Goal: Task Accomplishment & Management: Manage account settings

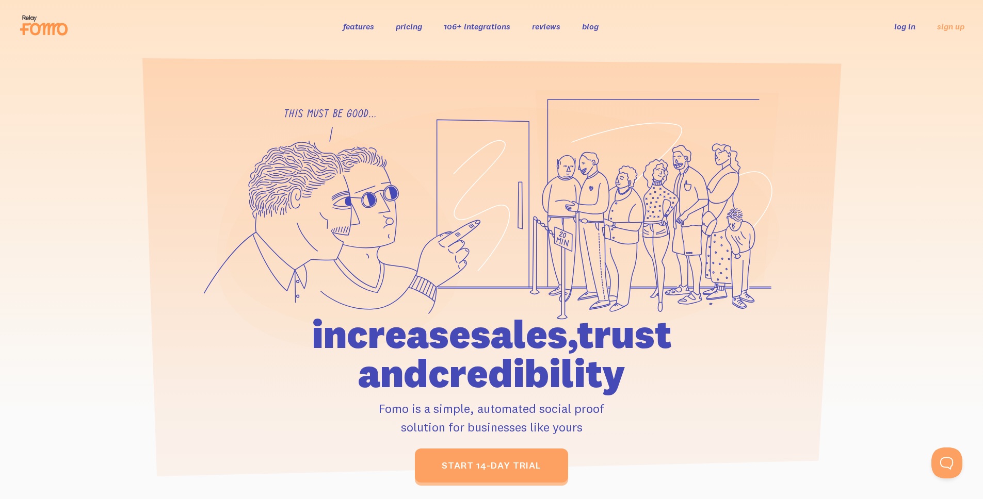
click at [914, 25] on link "log in" at bounding box center [904, 26] width 21 height 10
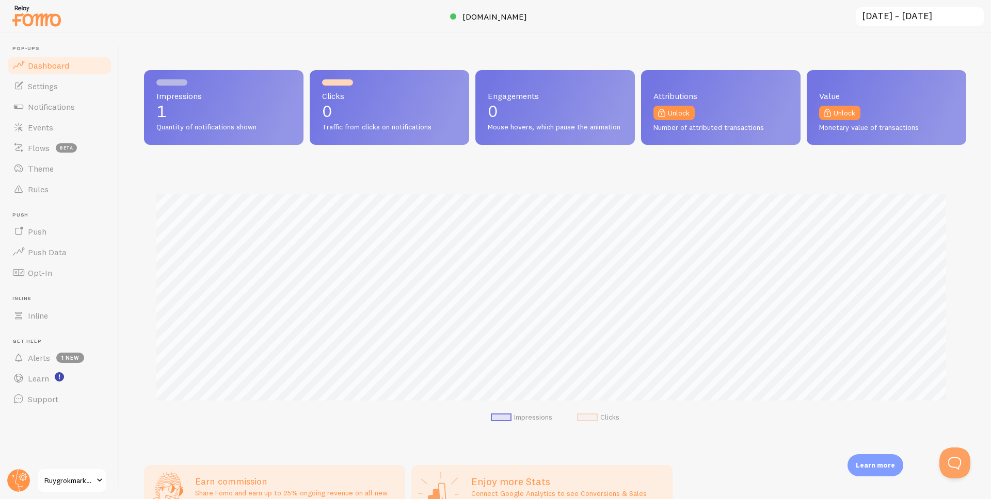
scroll to position [271, 814]
click at [51, 87] on span "Settings" at bounding box center [43, 86] width 30 height 10
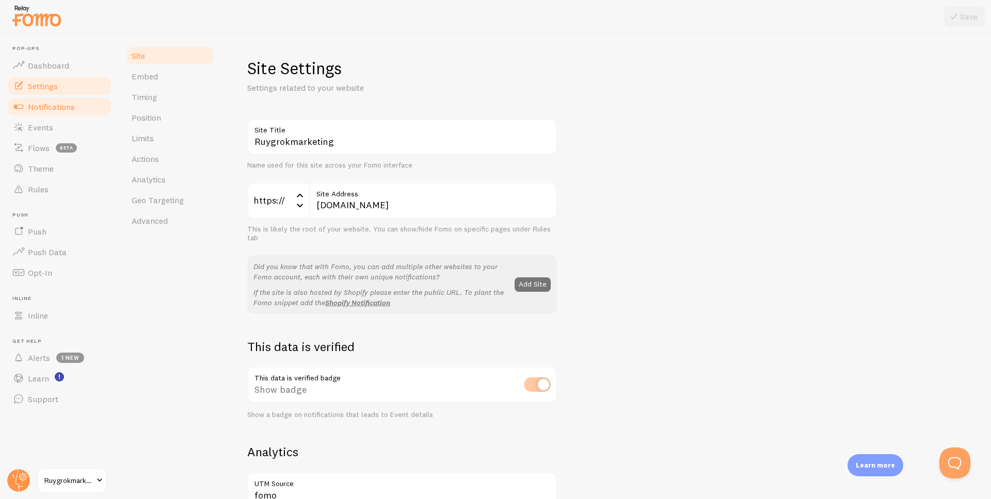
click at [54, 111] on span "Notifications" at bounding box center [51, 107] width 47 height 10
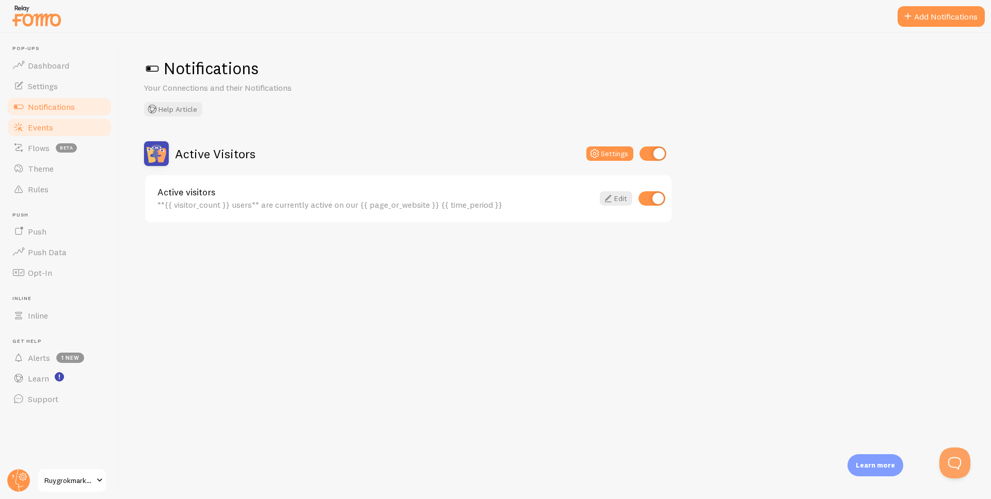
click at [58, 126] on link "Events" at bounding box center [59, 127] width 106 height 21
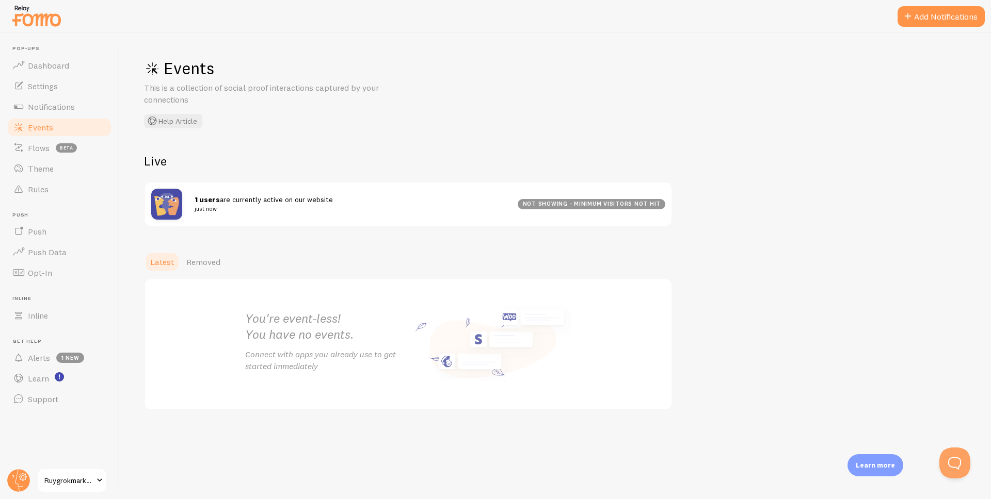
click at [565, 206] on div "not showing - minimum visitors not hit" at bounding box center [591, 204] width 148 height 10
click at [348, 191] on div "1 users are currently active on our website just now not showing - minimum visi…" at bounding box center [408, 204] width 526 height 43
click at [537, 125] on div "Events This is a collection of social proof interactions captured by your conne…" at bounding box center [554, 266] width 871 height 466
click at [505, 87] on div "Events This is a collection of social proof interactions captured by your conne…" at bounding box center [554, 266] width 871 height 466
click at [423, 145] on div "Events This is a collection of social proof interactions captured by your conne…" at bounding box center [554, 266] width 871 height 466
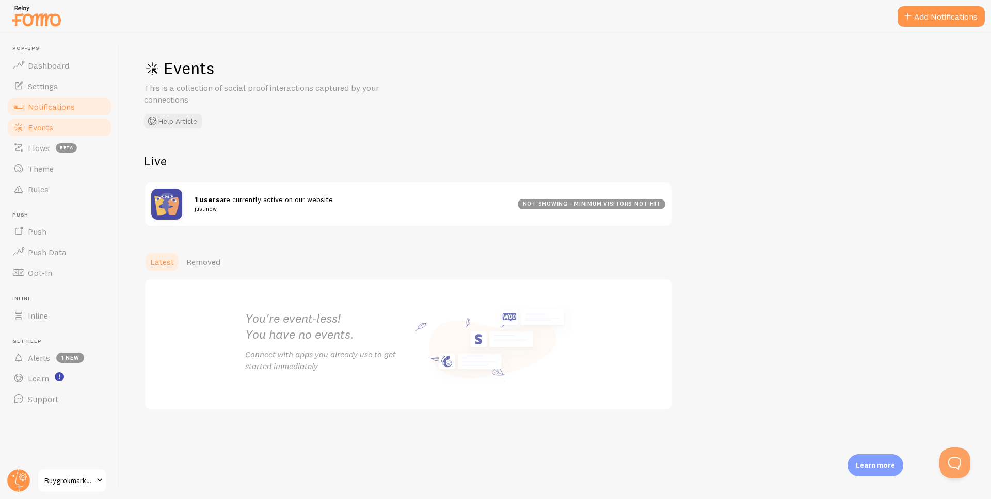
click at [67, 111] on span "Notifications" at bounding box center [51, 107] width 47 height 10
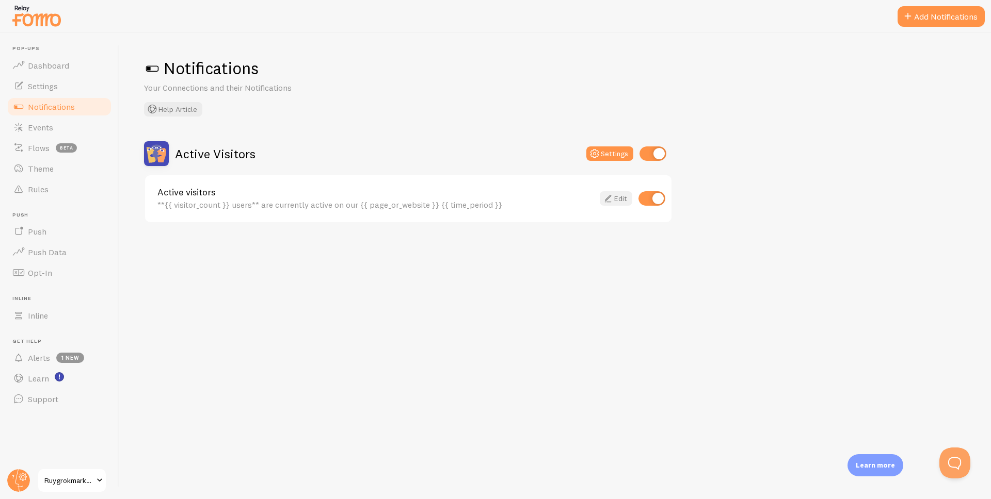
click at [620, 196] on link "Edit" at bounding box center [615, 198] width 33 height 14
